Goal: Information Seeking & Learning: Learn about a topic

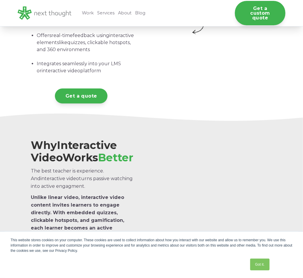
scroll to position [824, 0]
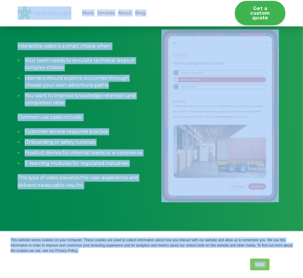
copy body "Lore ipsumdo sitame consect ad elit seddoeiu. Tempo incidid utl etdo ma aliquae…"
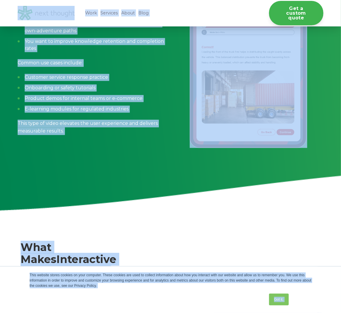
scroll to position [2848, 0]
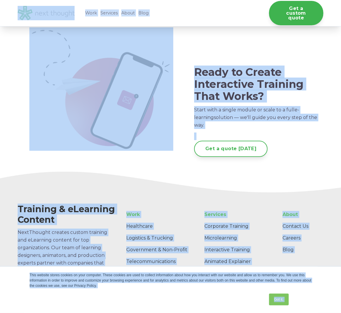
click at [139, 277] on div "This website stores cookies on your computer. These cookies are used to collect…" at bounding box center [171, 280] width 282 height 16
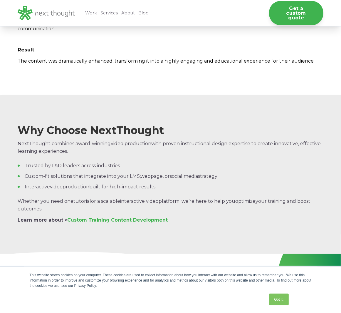
scroll to position [2879, 0]
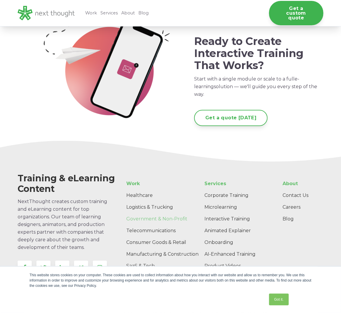
click at [165, 213] on link "Government & Non-Profit" at bounding box center [166, 219] width 88 height 12
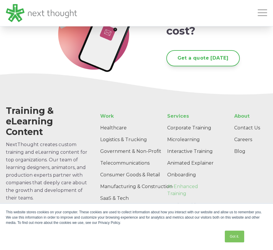
click at [192, 181] on link "AI-Enhanced Training" at bounding box center [192, 190] width 60 height 19
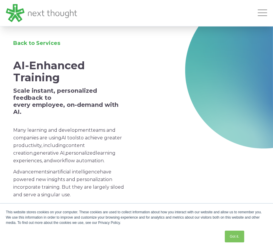
scroll to position [219, 0]
